Goal: Find specific page/section: Find specific page/section

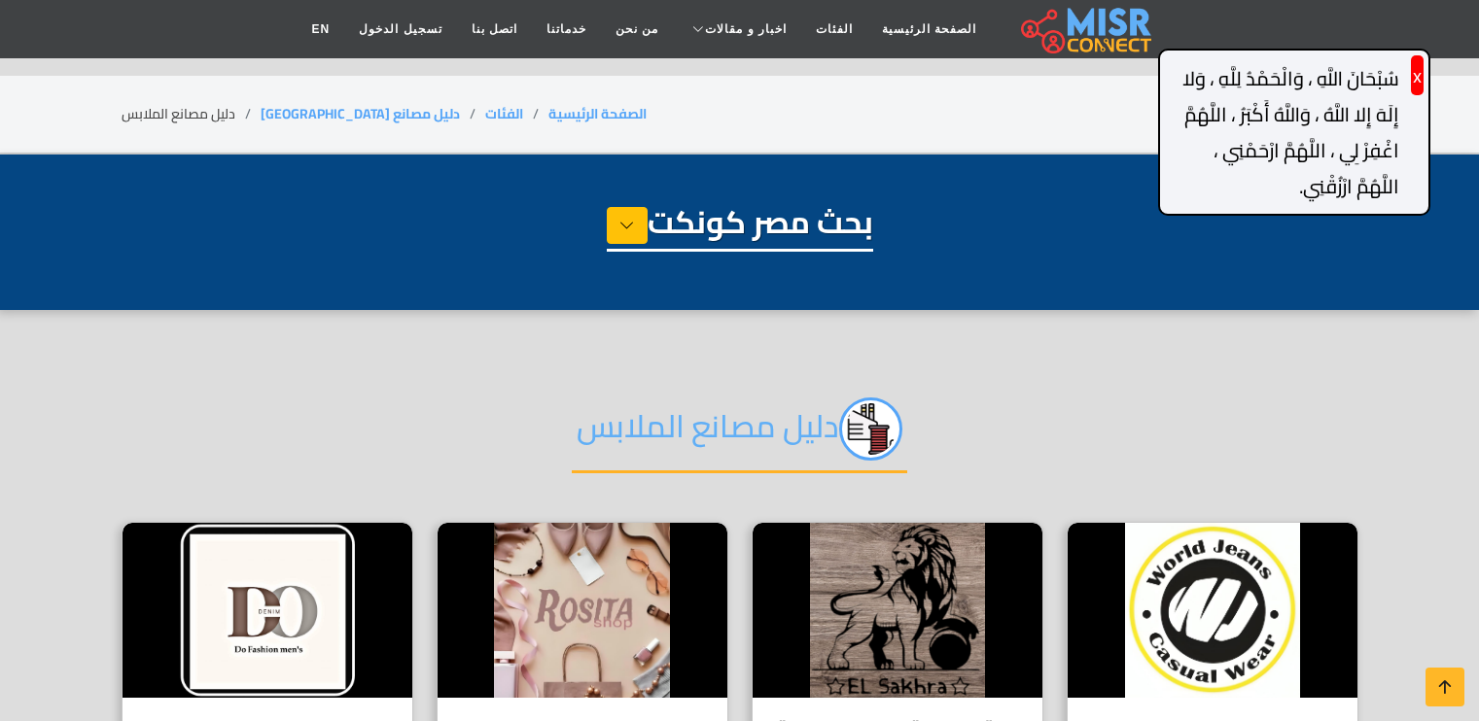
select select "**********"
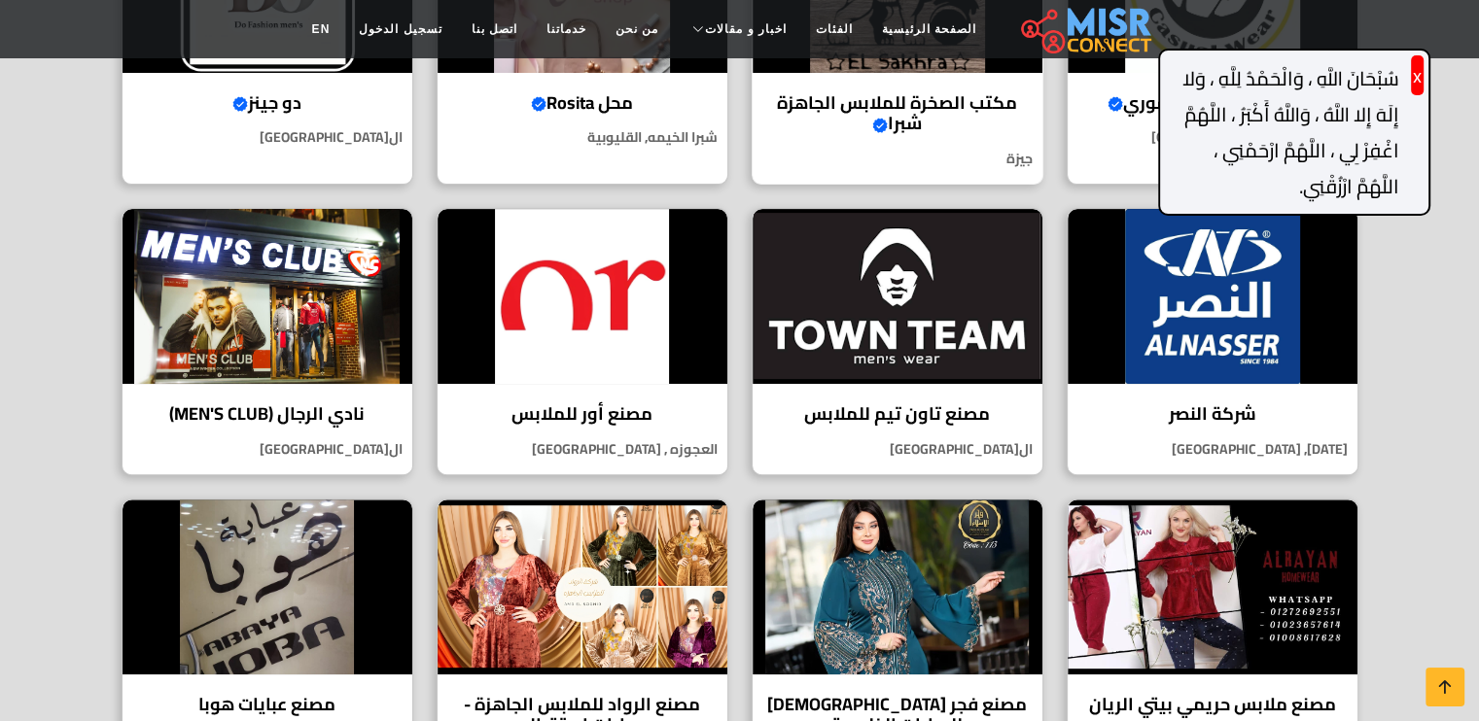
scroll to position [583, 0]
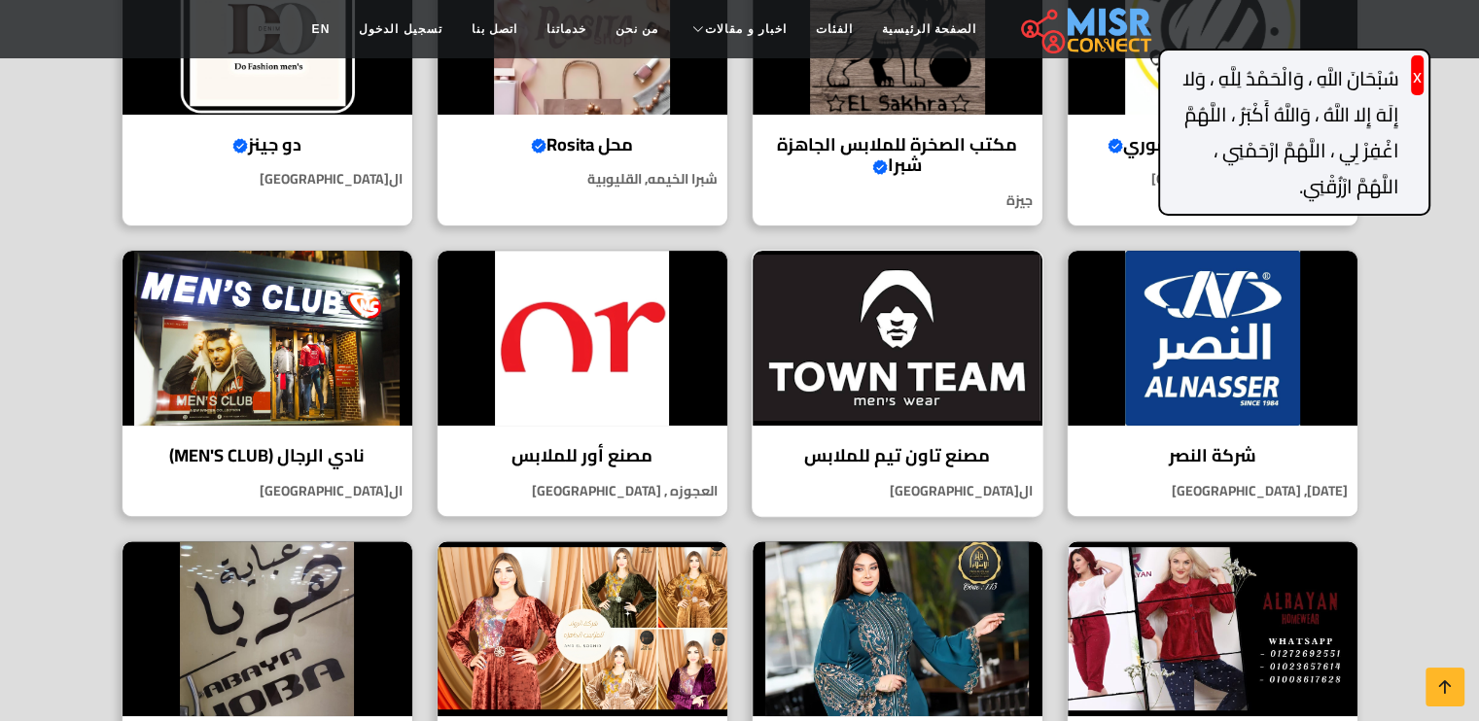
click at [976, 461] on h4 "مصنع تاون تيم للملابس" at bounding box center [897, 455] width 261 height 21
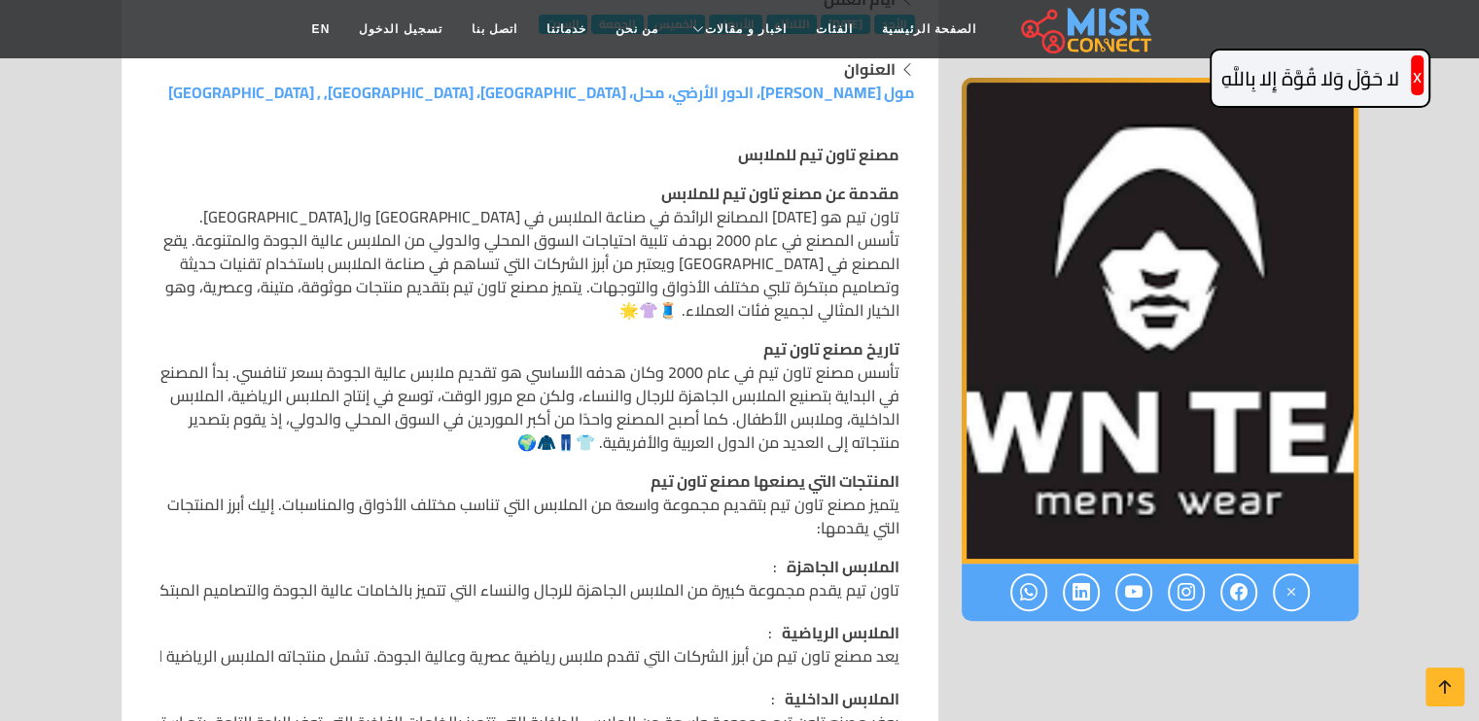
scroll to position [486, 0]
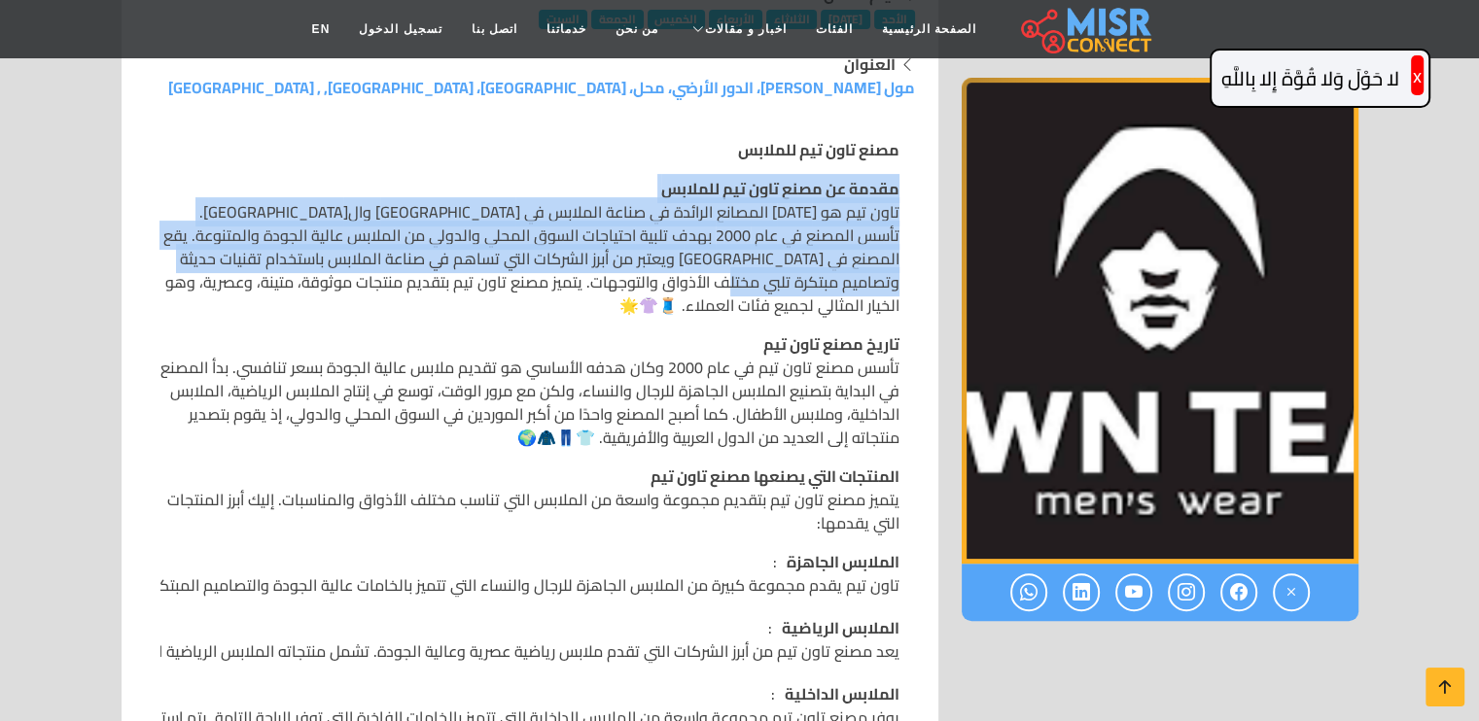
drag, startPoint x: 889, startPoint y: 213, endPoint x: 809, endPoint y: 302, distance: 119.8
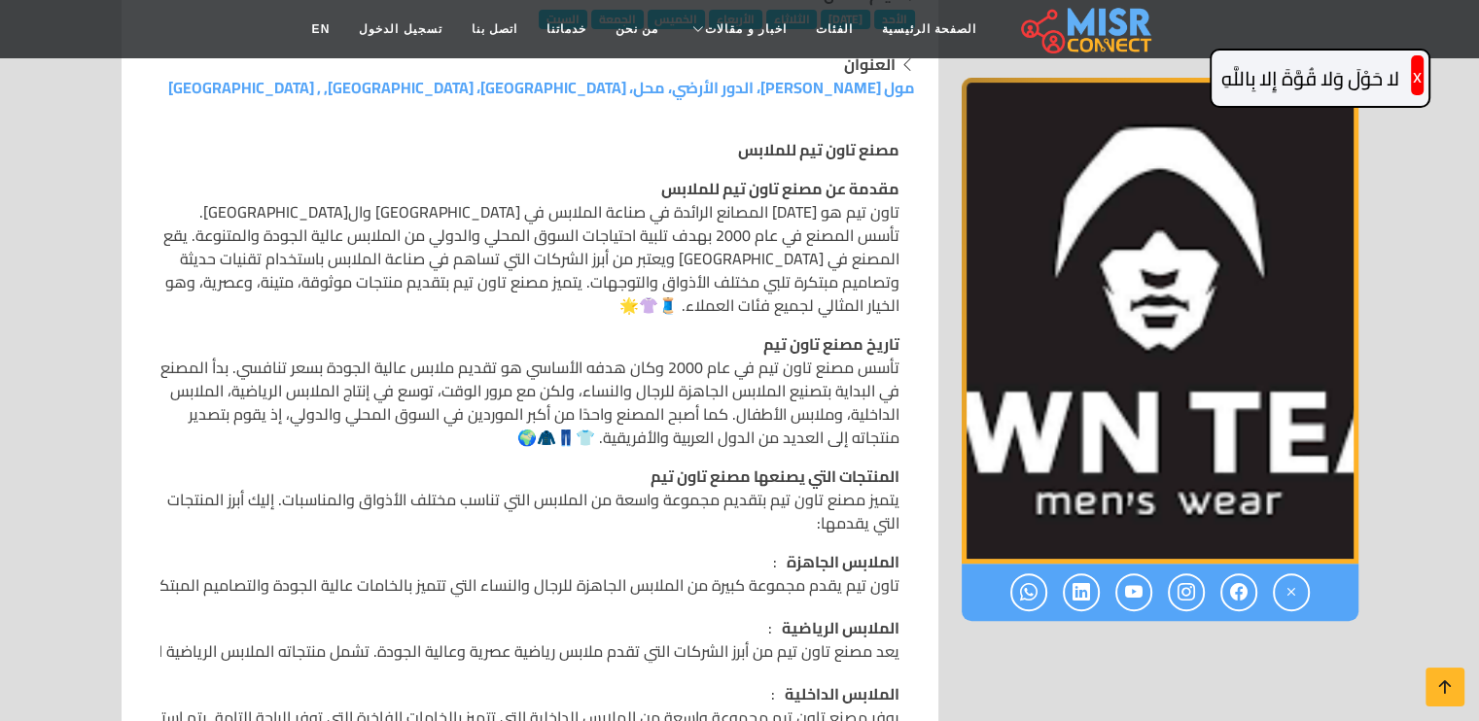
click at [809, 330] on strong "تاريخ مصنع تاون تيم" at bounding box center [831, 344] width 136 height 29
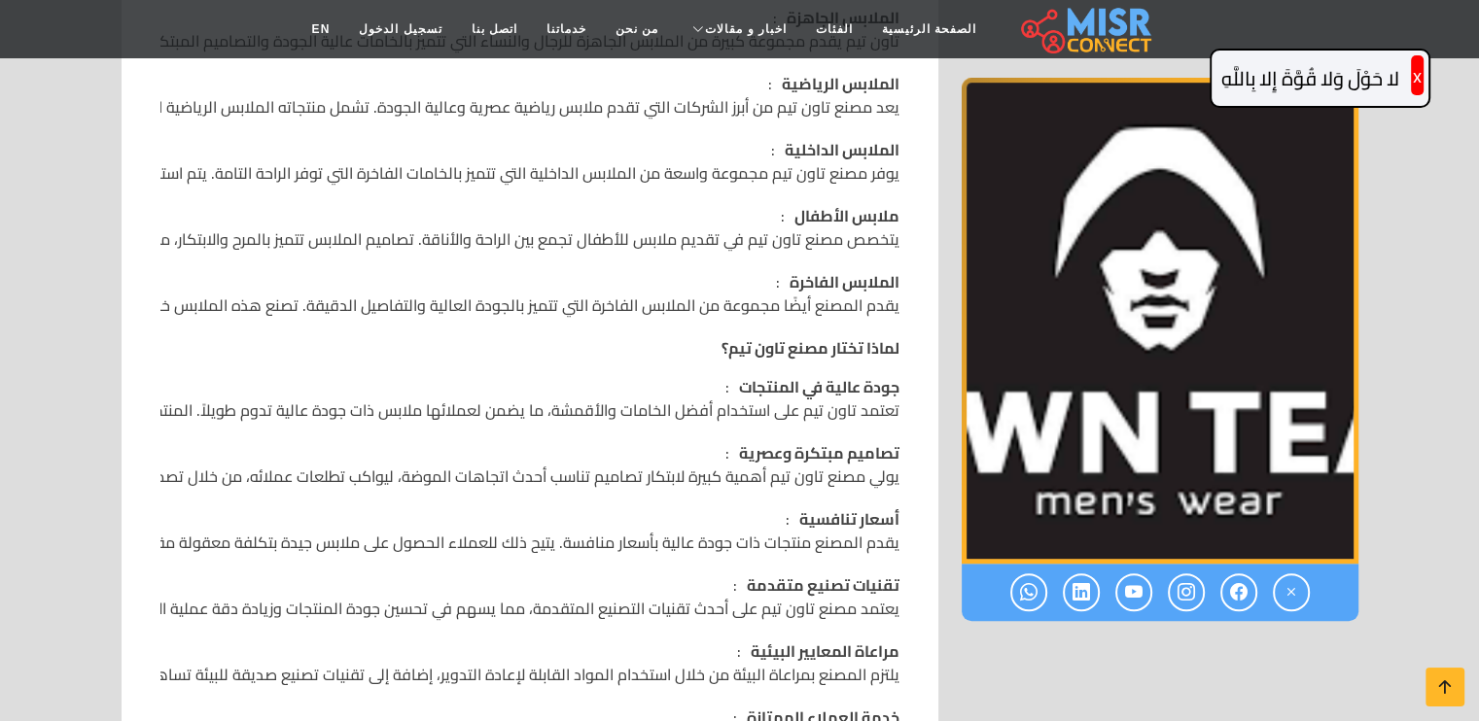
scroll to position [1070, 0]
